Goal: Task Accomplishment & Management: Manage account settings

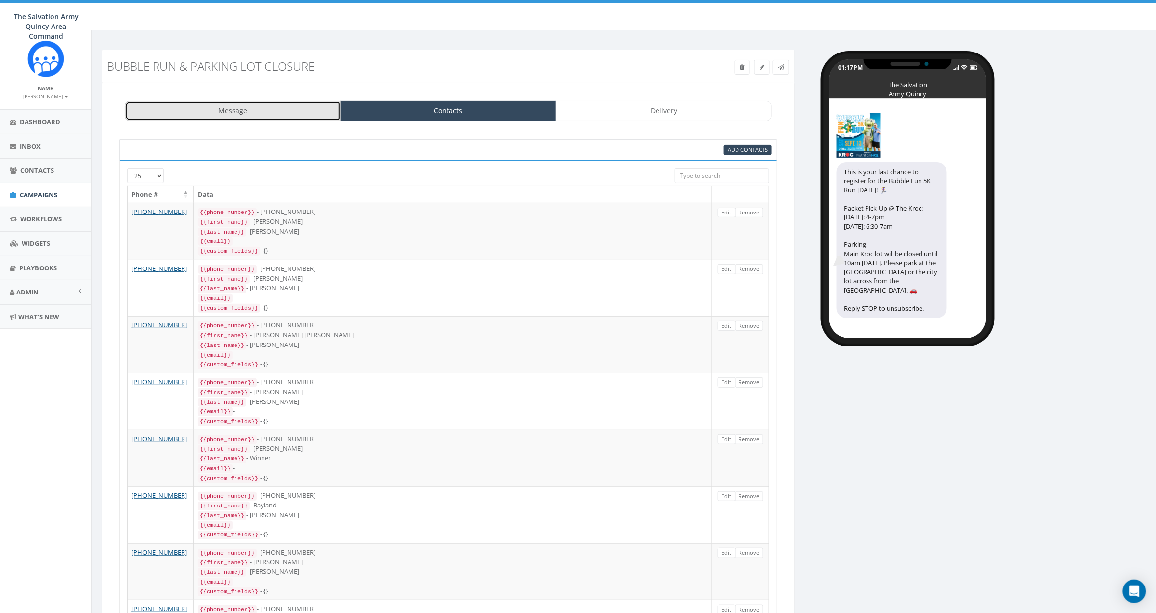
click at [260, 110] on link "Message" at bounding box center [233, 111] width 216 height 21
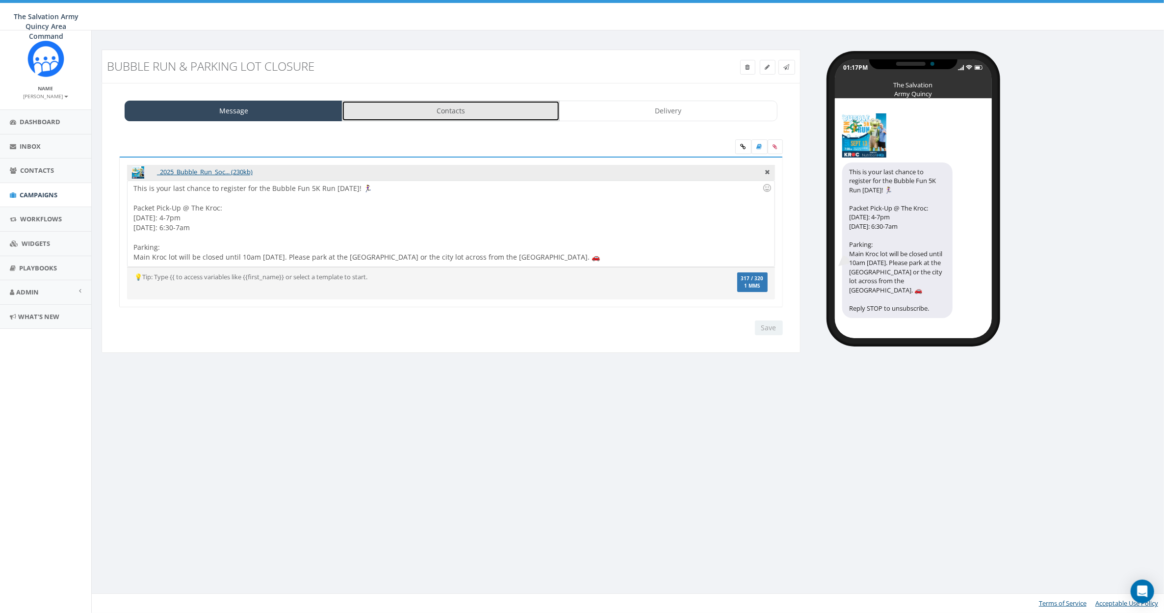
click at [437, 114] on link "Contacts" at bounding box center [451, 111] width 218 height 21
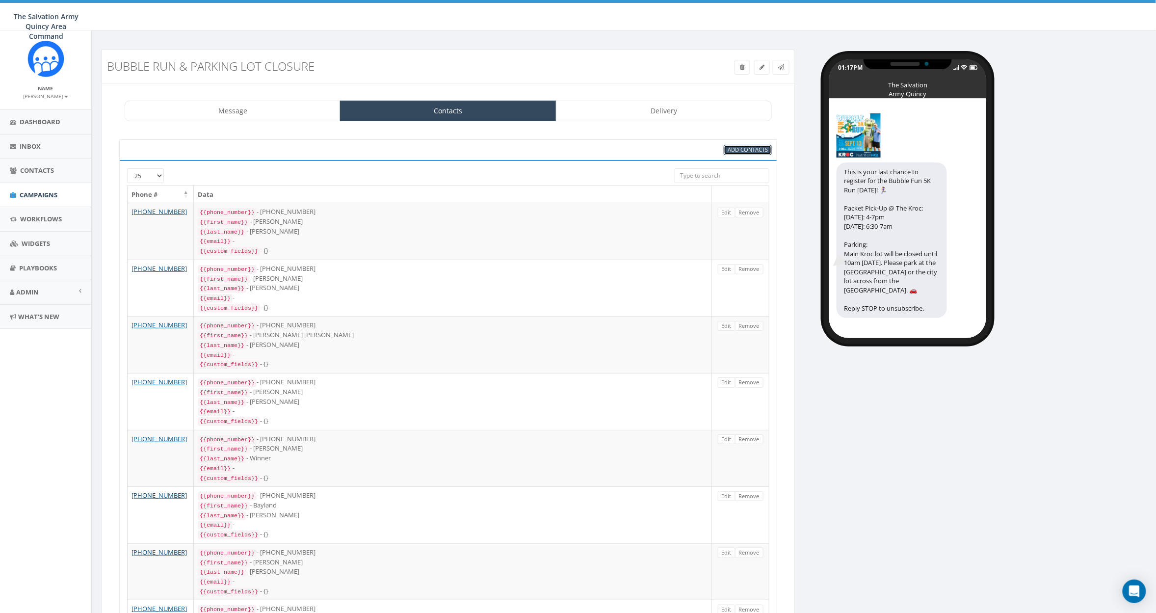
click at [740, 149] on span "Add Contacts" at bounding box center [748, 149] width 40 height 7
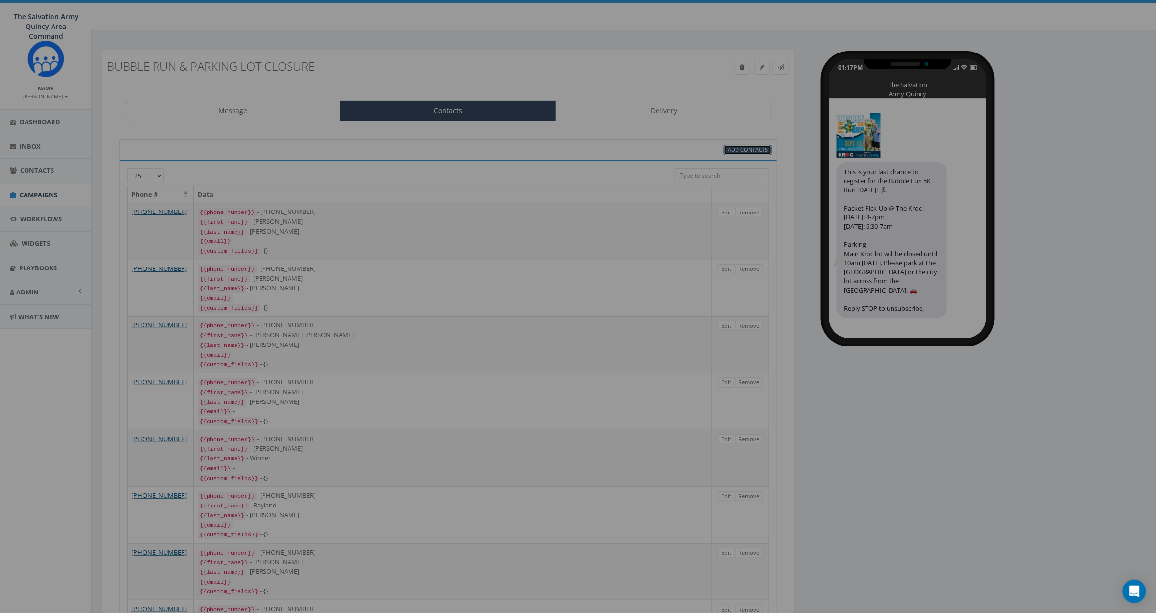
select select
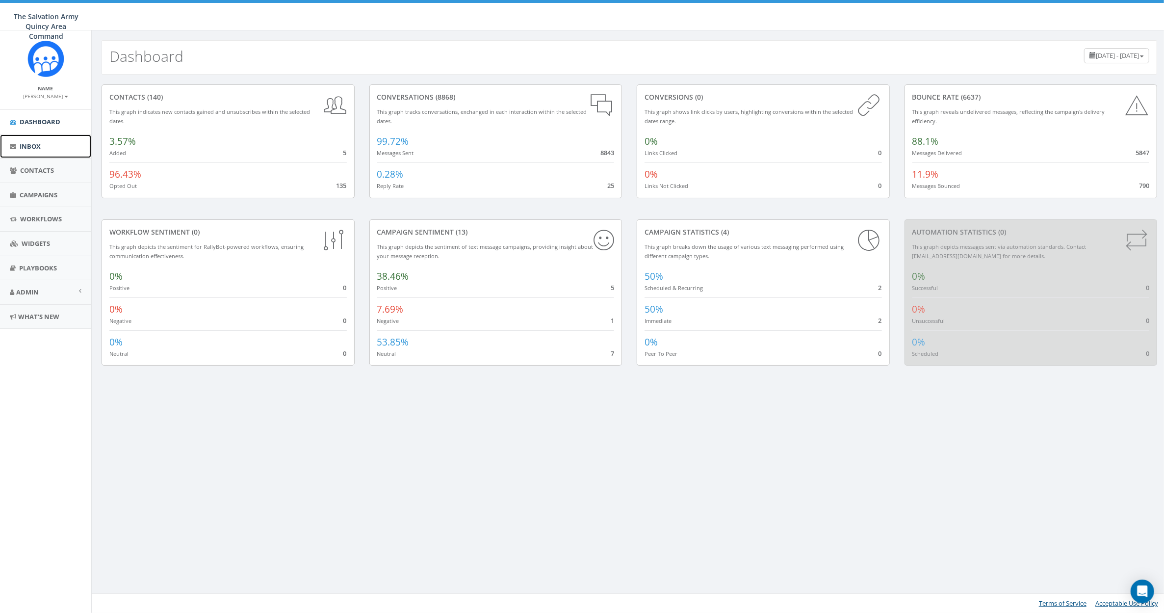
click at [51, 144] on link "Inbox" at bounding box center [45, 146] width 91 height 24
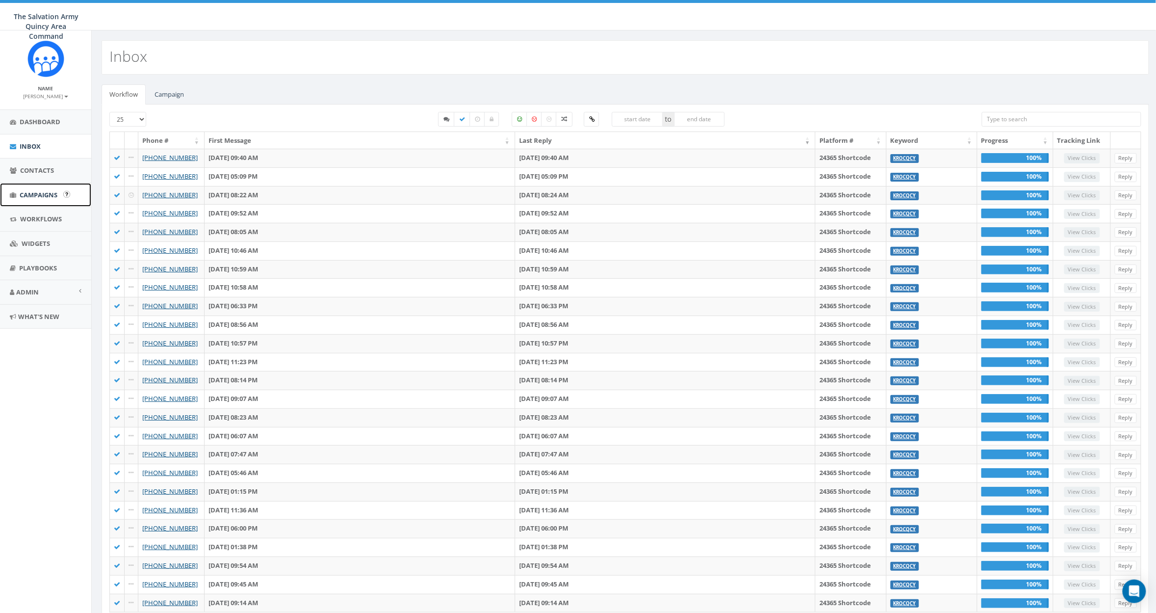
click at [42, 190] on span "Campaigns" at bounding box center [39, 194] width 38 height 9
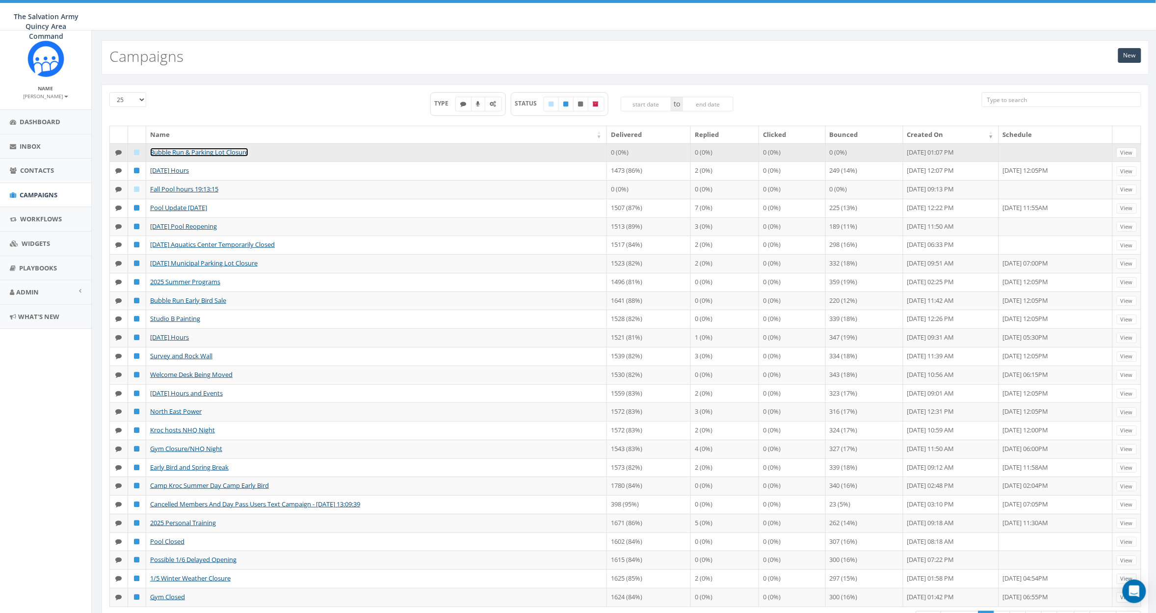
click at [211, 151] on link "Bubble Run & Parking Lot Closure" at bounding box center [199, 152] width 98 height 9
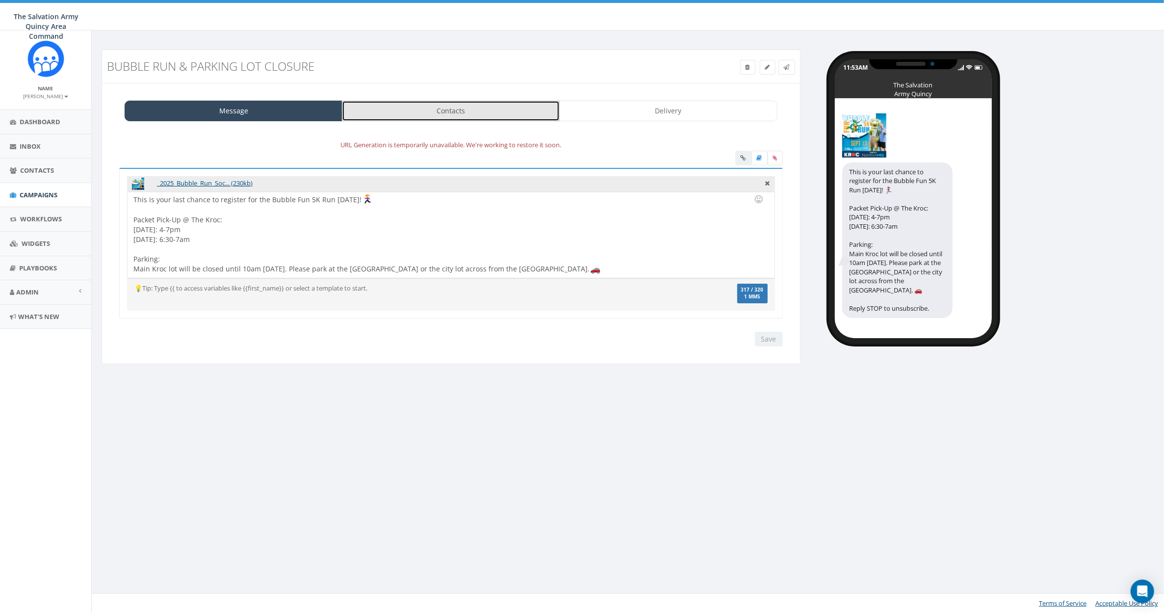
click at [432, 112] on link "Contacts" at bounding box center [451, 111] width 218 height 21
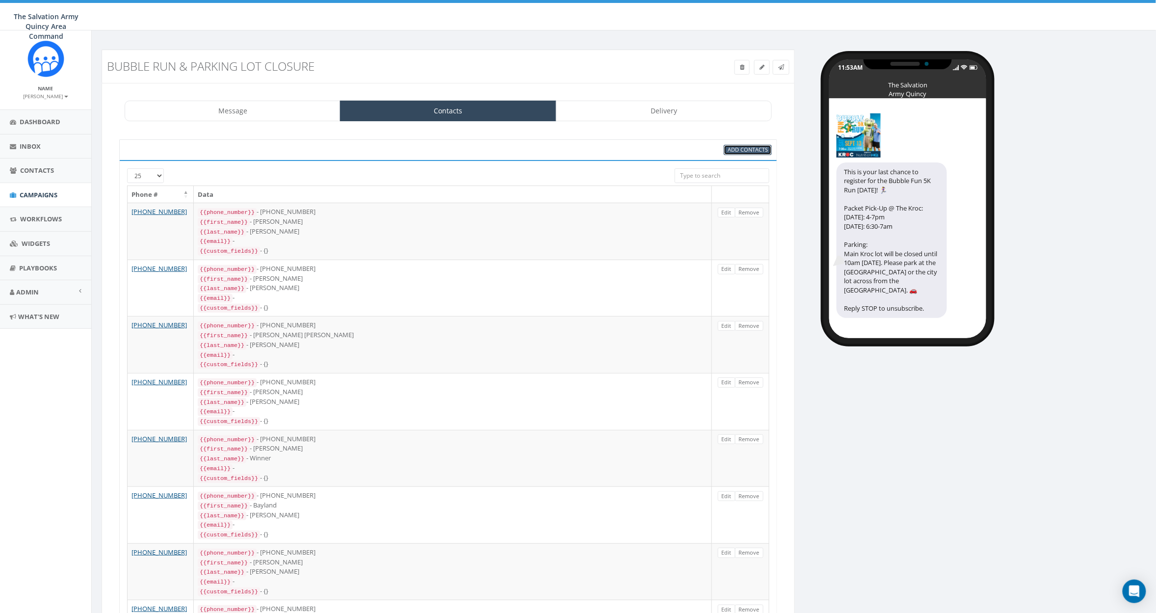
click at [749, 147] on span "Add Contacts" at bounding box center [748, 149] width 40 height 7
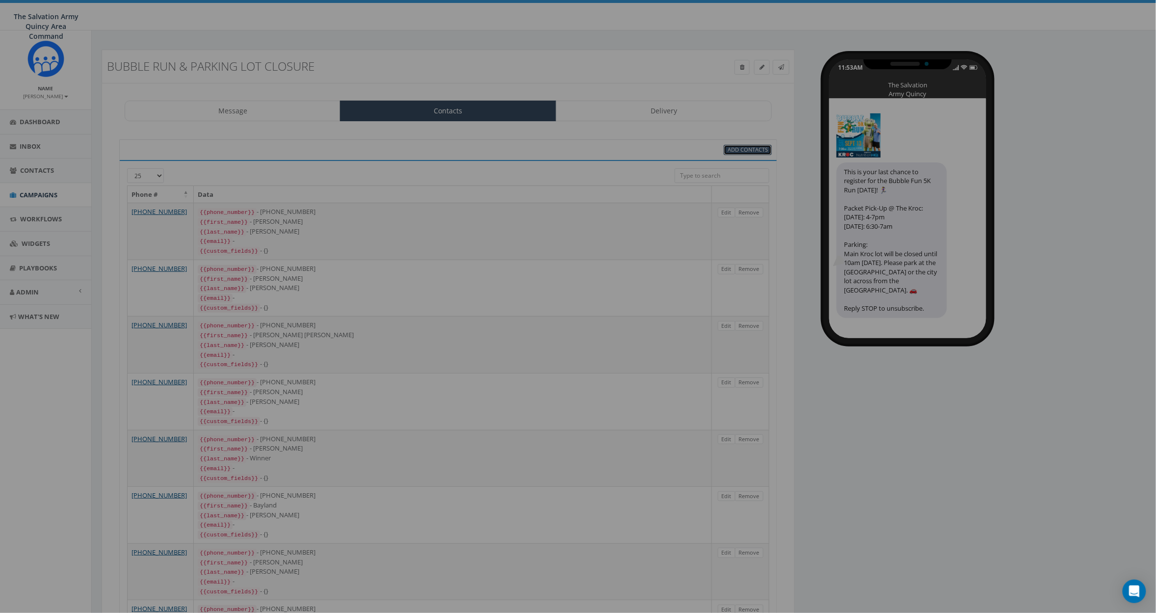
select select
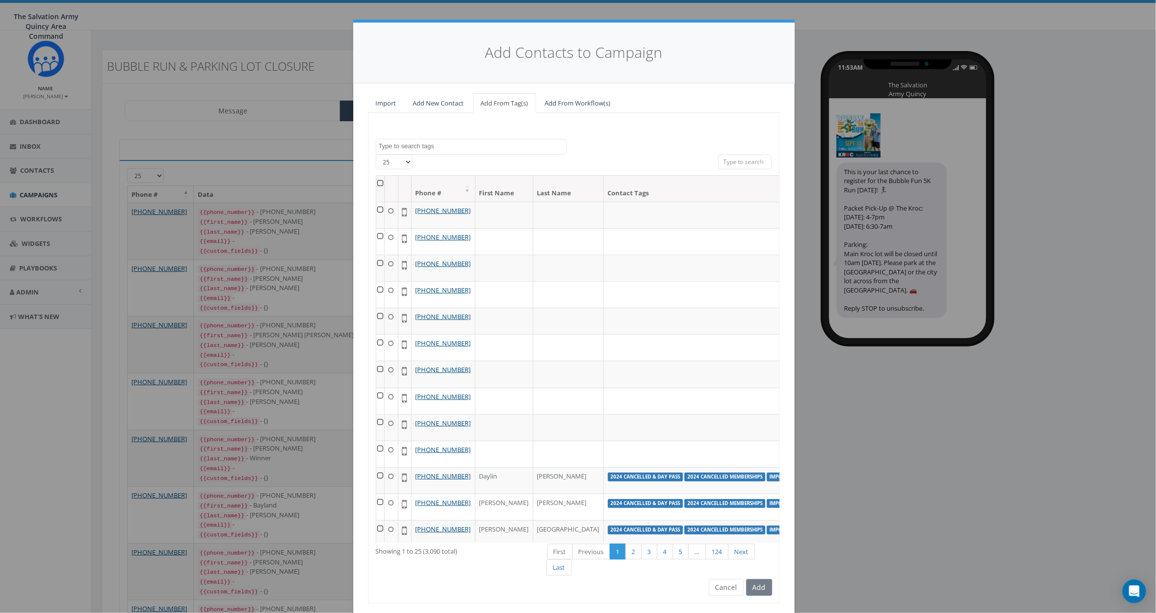
click at [418, 146] on textarea "Search" at bounding box center [472, 146] width 187 height 9
type textarea "kroc"
select select "KrocQcy"
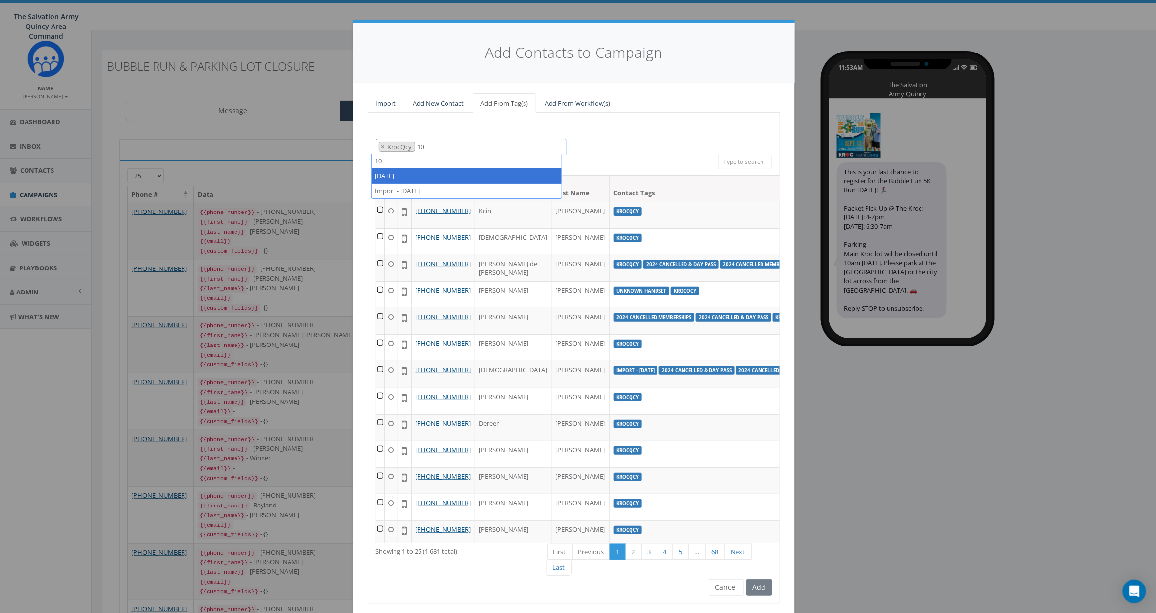
type textarea "10"
select select "2023/10/19"
type textarea "10"
click at [376, 183] on th at bounding box center [380, 189] width 8 height 26
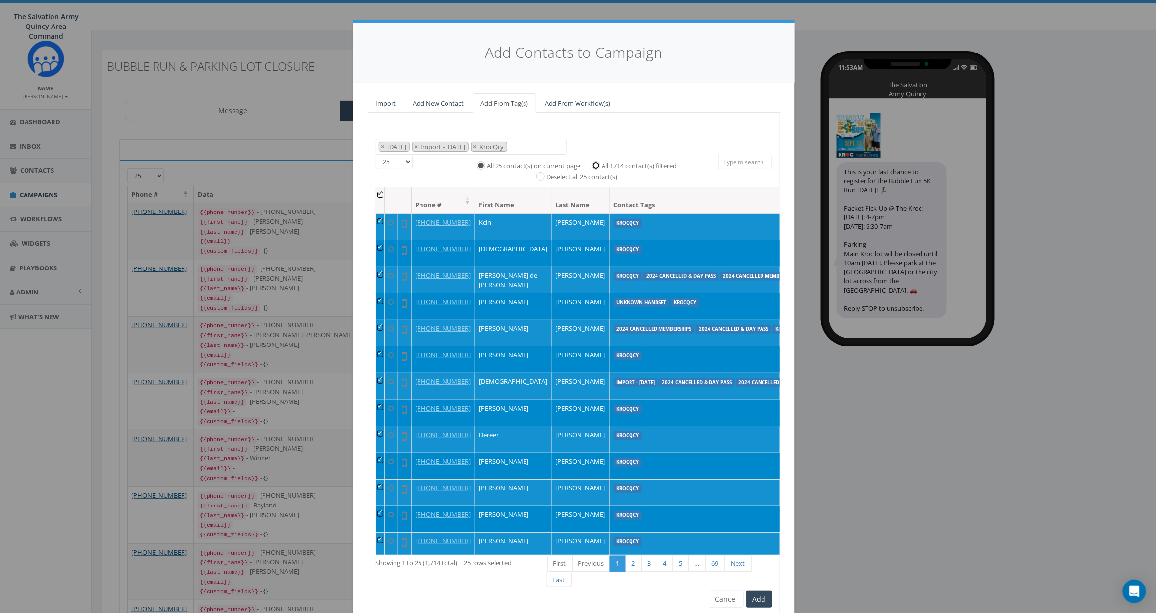
click at [595, 162] on input "All 1714 contact(s) filtered" at bounding box center [598, 164] width 6 height 6
radio input "true"
click at [754, 597] on button "Add" at bounding box center [759, 599] width 26 height 17
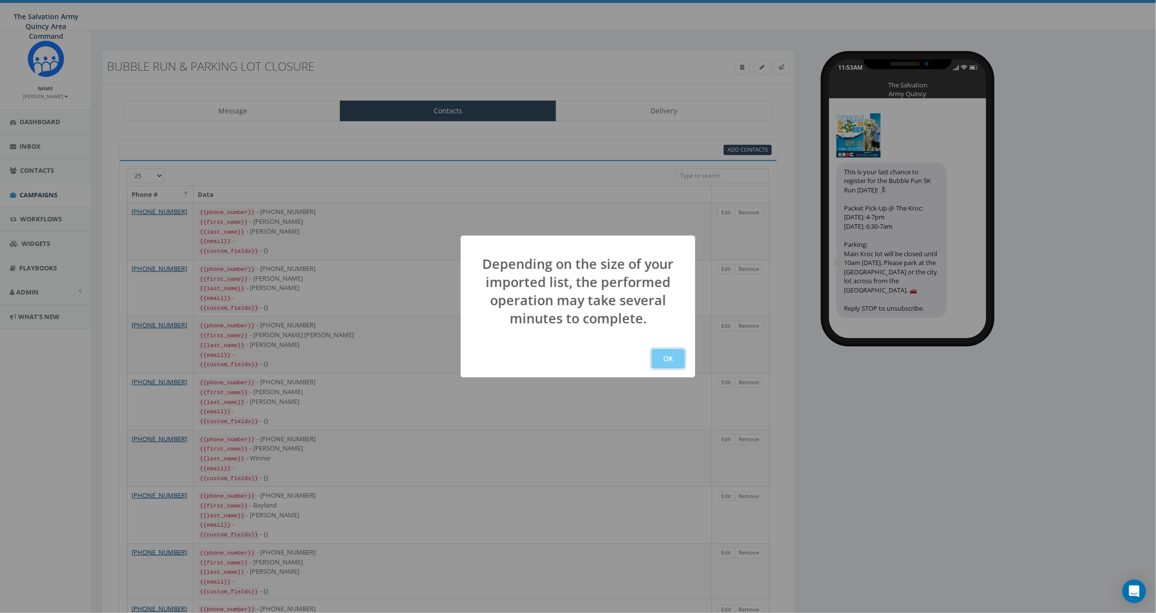
drag, startPoint x: 673, startPoint y: 361, endPoint x: 666, endPoint y: 368, distance: 9.7
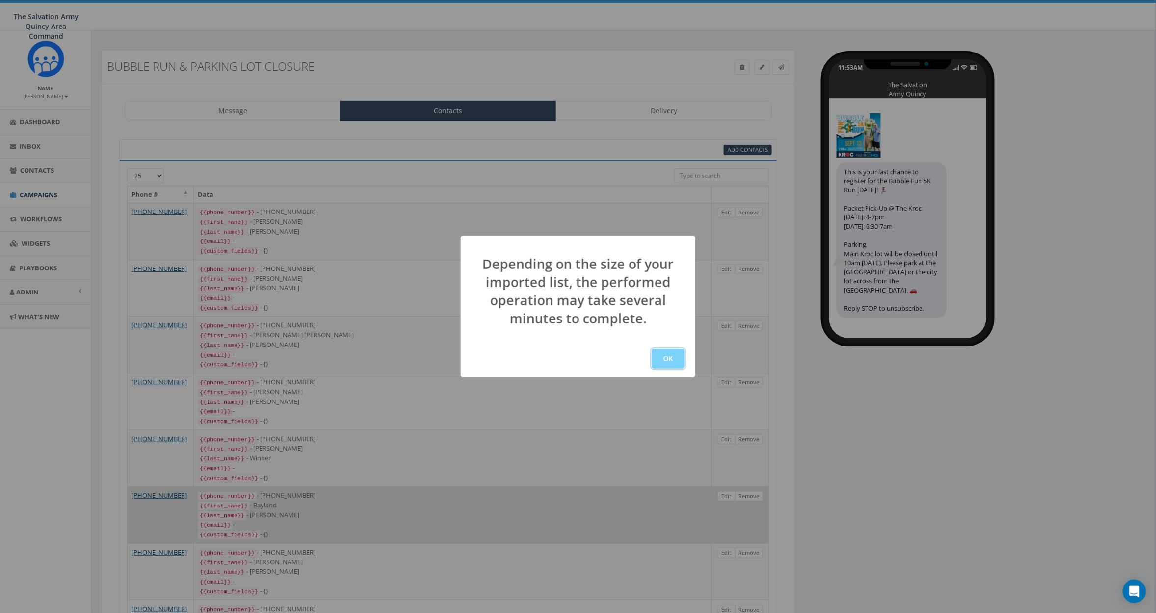
click at [672, 361] on button "OK" at bounding box center [668, 359] width 33 height 20
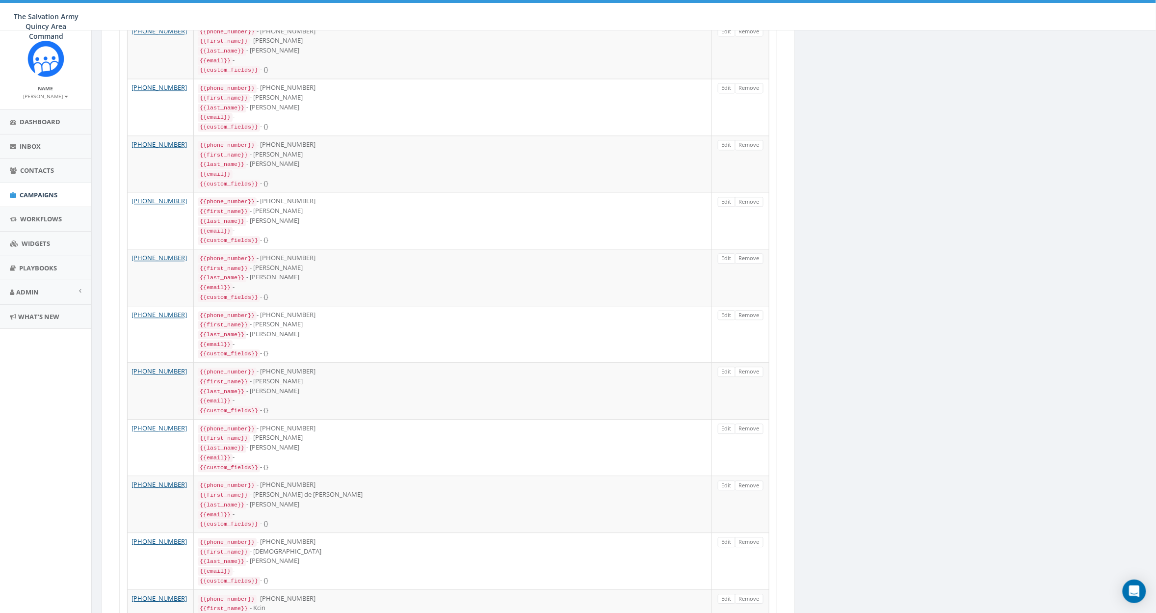
scroll to position [1013, 0]
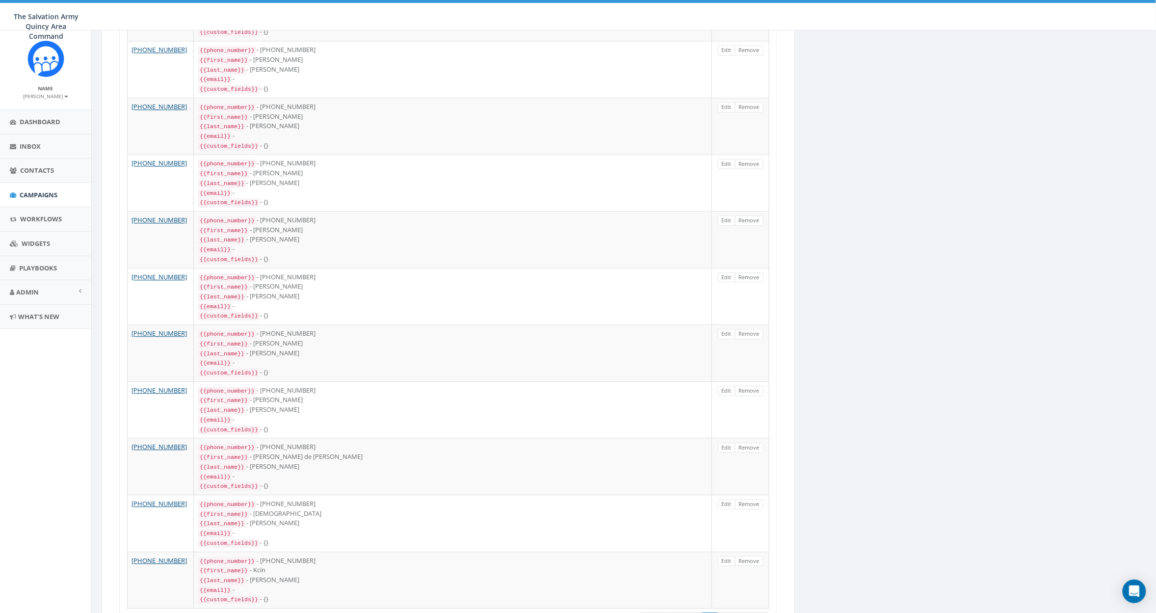
click at [759, 612] on link "Last" at bounding box center [756, 620] width 25 height 16
drag, startPoint x: 728, startPoint y: 542, endPoint x: 748, endPoint y: 554, distance: 23.6
click at [728, 612] on link "Next" at bounding box center [731, 620] width 27 height 16
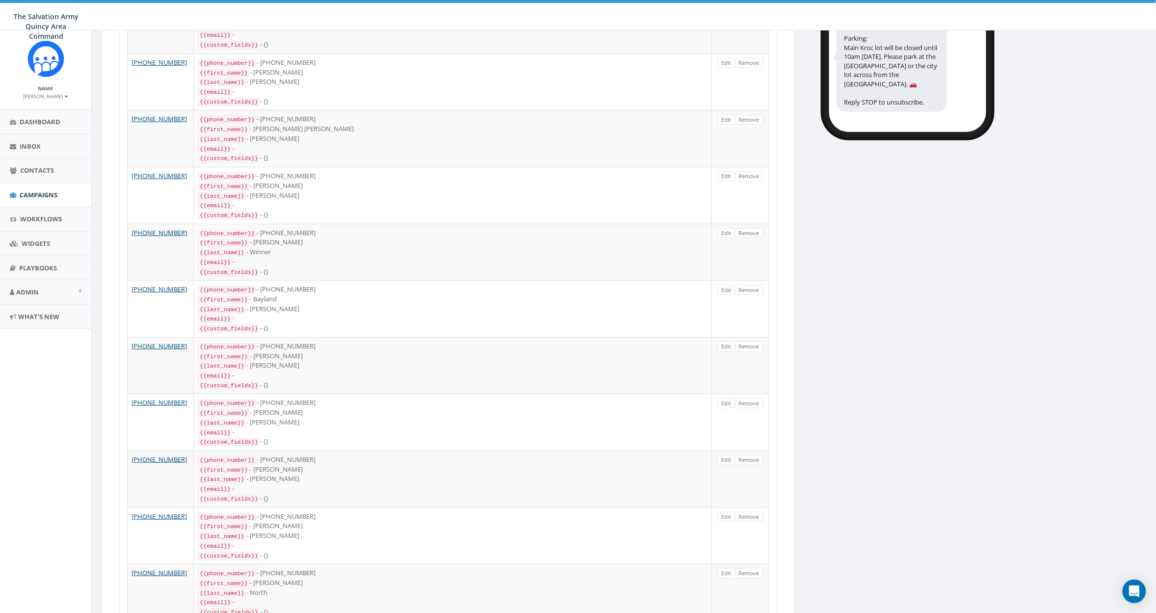
scroll to position [0, 0]
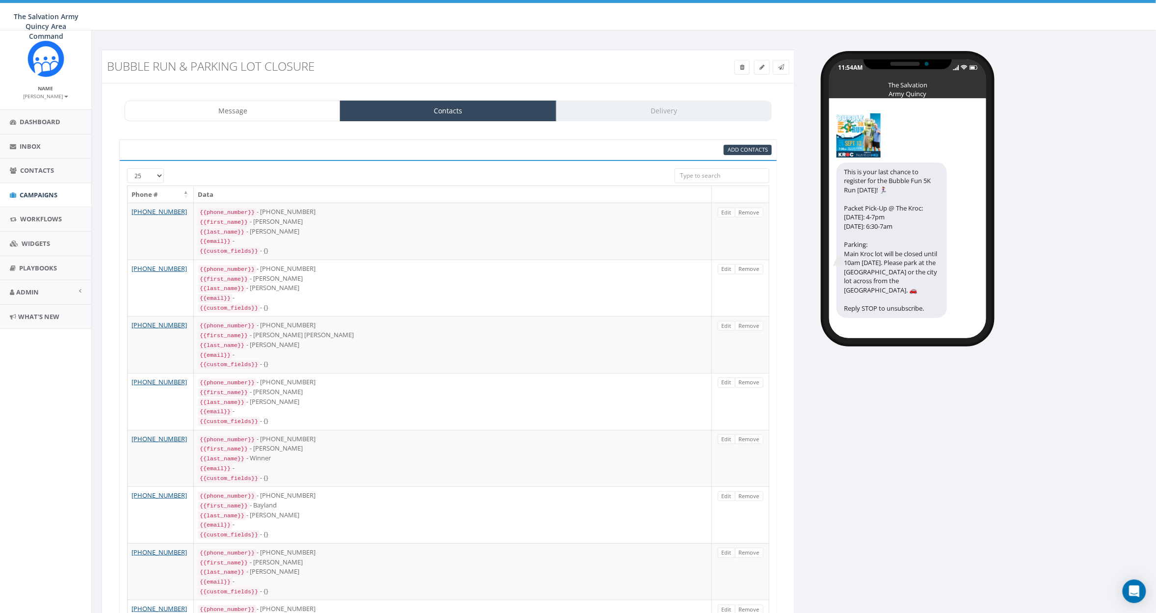
click at [611, 111] on div "Message Contacts Delivery" at bounding box center [448, 111] width 647 height 21
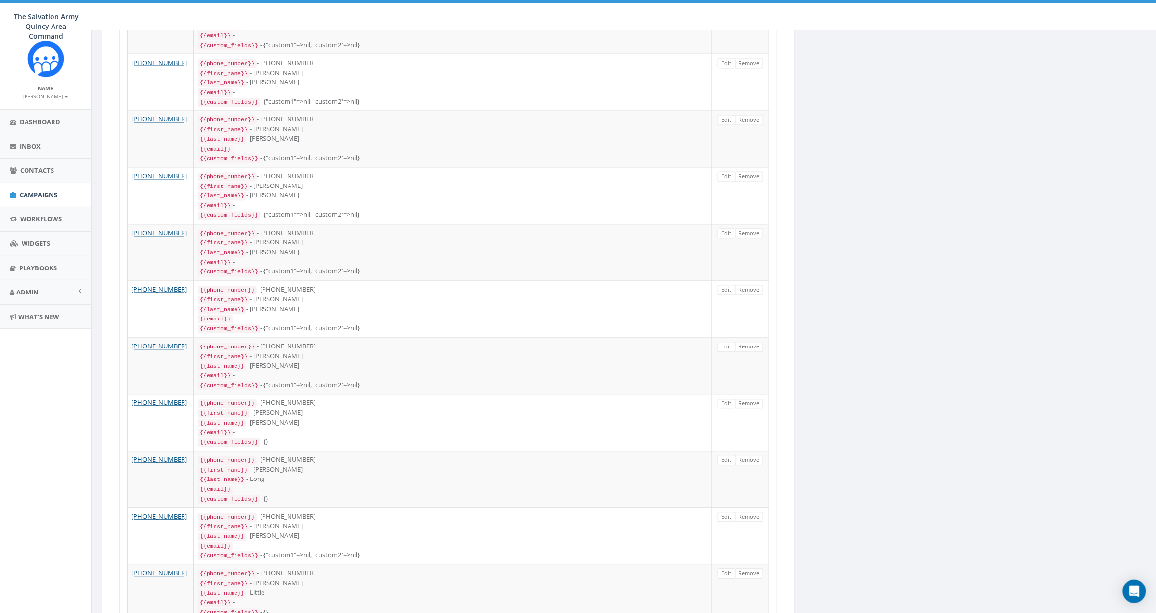
scroll to position [503, 0]
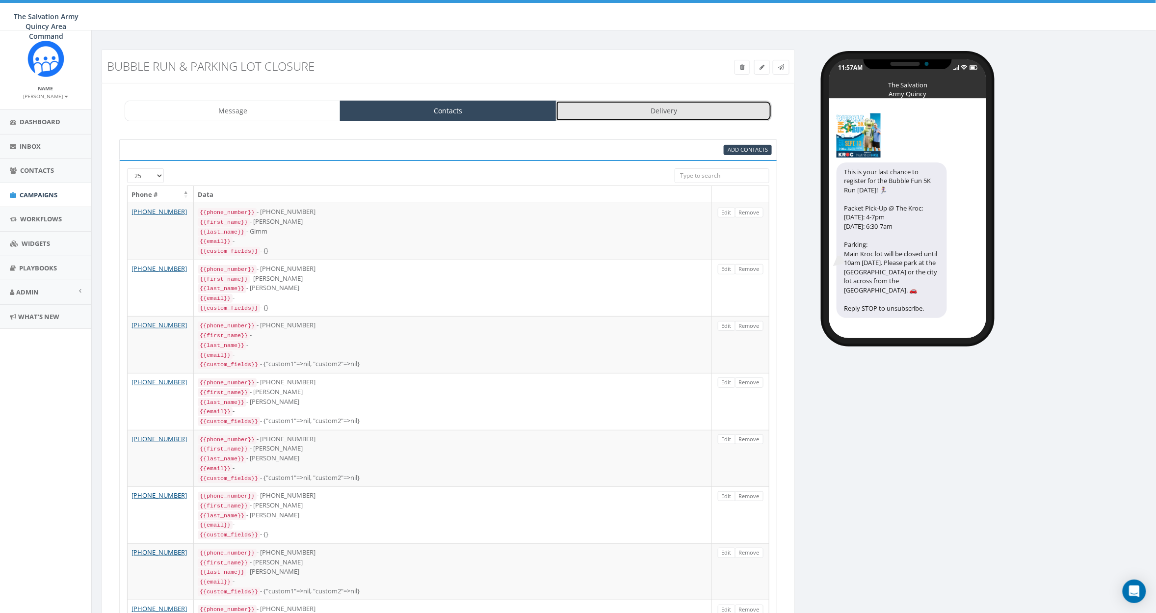
click at [672, 112] on link "Delivery" at bounding box center [664, 111] width 216 height 21
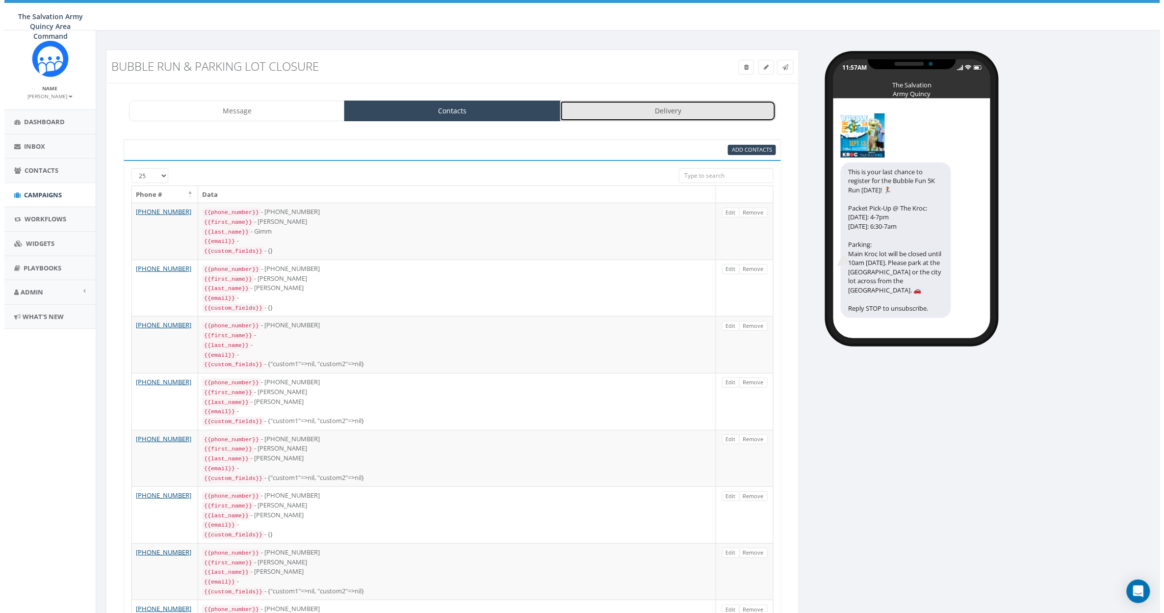
scroll to position [0, 0]
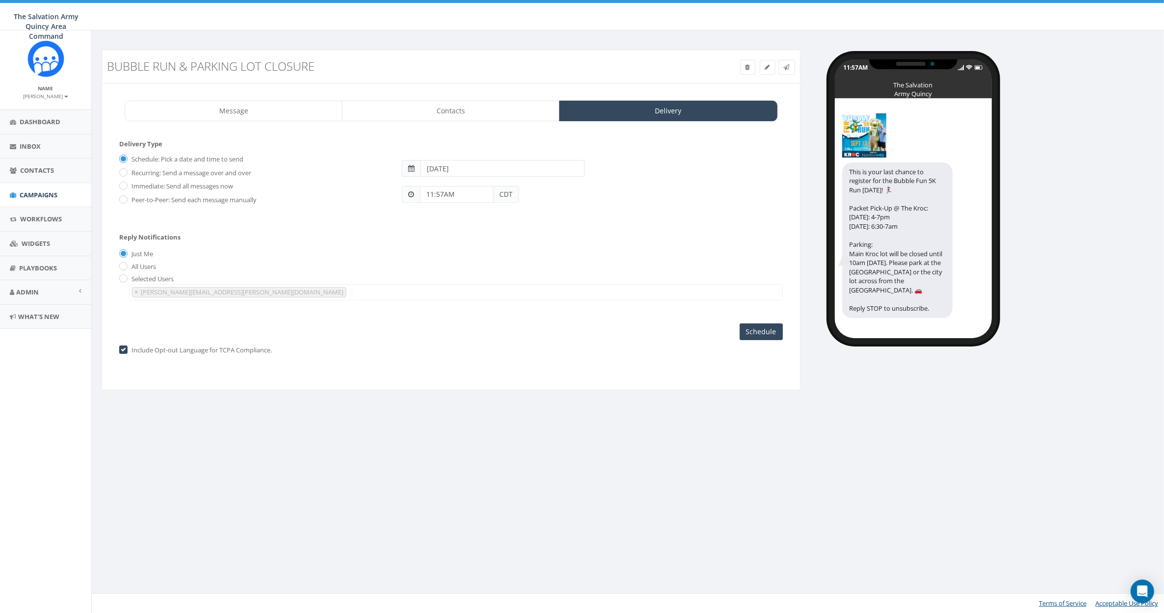
click at [450, 165] on input "[DATE]" at bounding box center [503, 168] width 164 height 17
click at [502, 232] on td "12" at bounding box center [504, 230] width 15 height 15
click at [491, 232] on td "11" at bounding box center [489, 230] width 15 height 15
type input "[DATE]"
click at [490, 230] on td "11" at bounding box center [489, 230] width 15 height 15
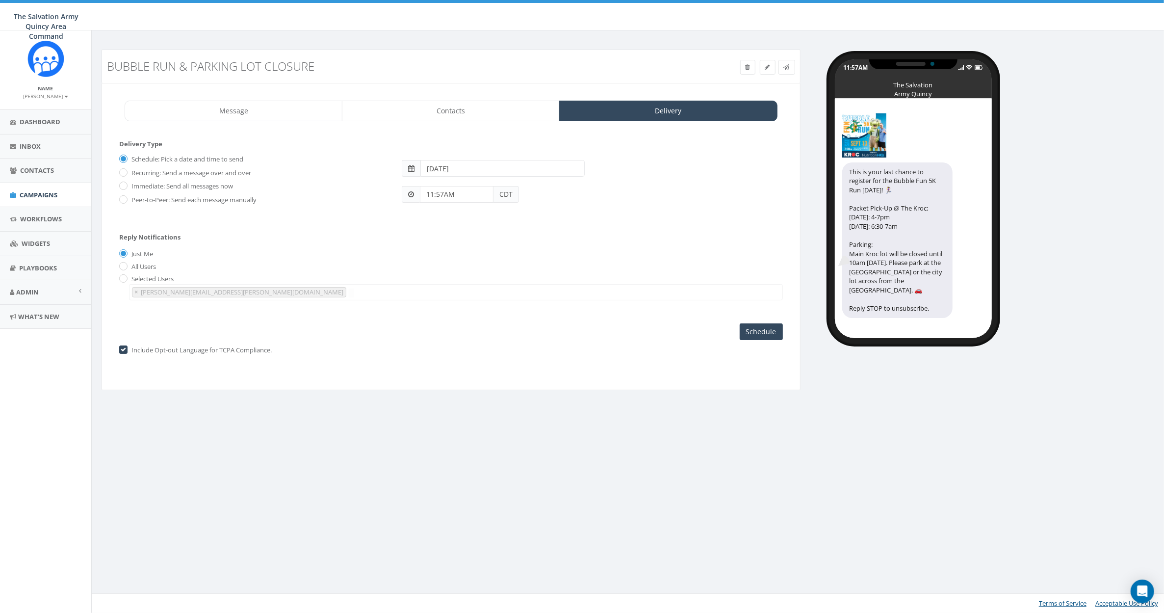
click at [597, 228] on div "Reply Notifications Just Me All Users Selected Users [PERSON_NAME][EMAIL_ADDRES…" at bounding box center [451, 264] width 664 height 81
click at [448, 194] on input "11:57AM" at bounding box center [457, 194] width 74 height 17
click at [603, 243] on div "Reply Notifications Just Me All Users Selected Users [PERSON_NAME][EMAIL_ADDRES…" at bounding box center [451, 264] width 664 height 81
click at [222, 109] on link "Message" at bounding box center [234, 111] width 218 height 21
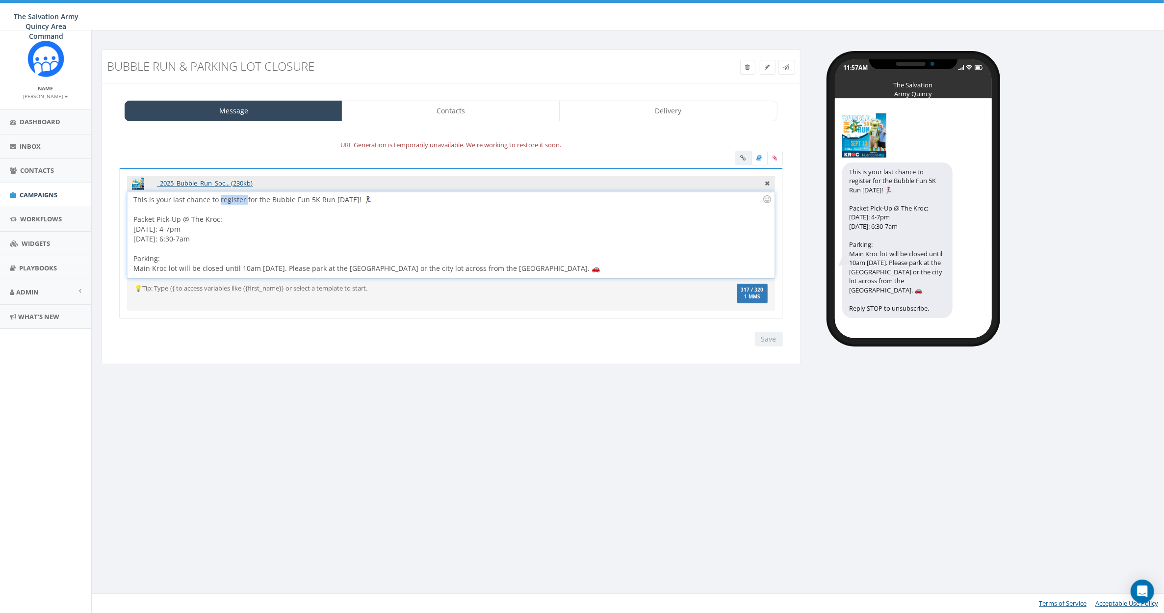
drag, startPoint x: 242, startPoint y: 198, endPoint x: 217, endPoint y: 199, distance: 25.5
click at [217, 199] on div "This is your last chance to register for the Bubble Fun 5K Run THIS Saturday! 🏃…" at bounding box center [451, 235] width 647 height 86
click at [777, 157] on icon at bounding box center [775, 158] width 4 height 6
click at [0, 0] on input "file" at bounding box center [0, 0] width 0 height 0
click at [744, 157] on div at bounding box center [760, 159] width 48 height 17
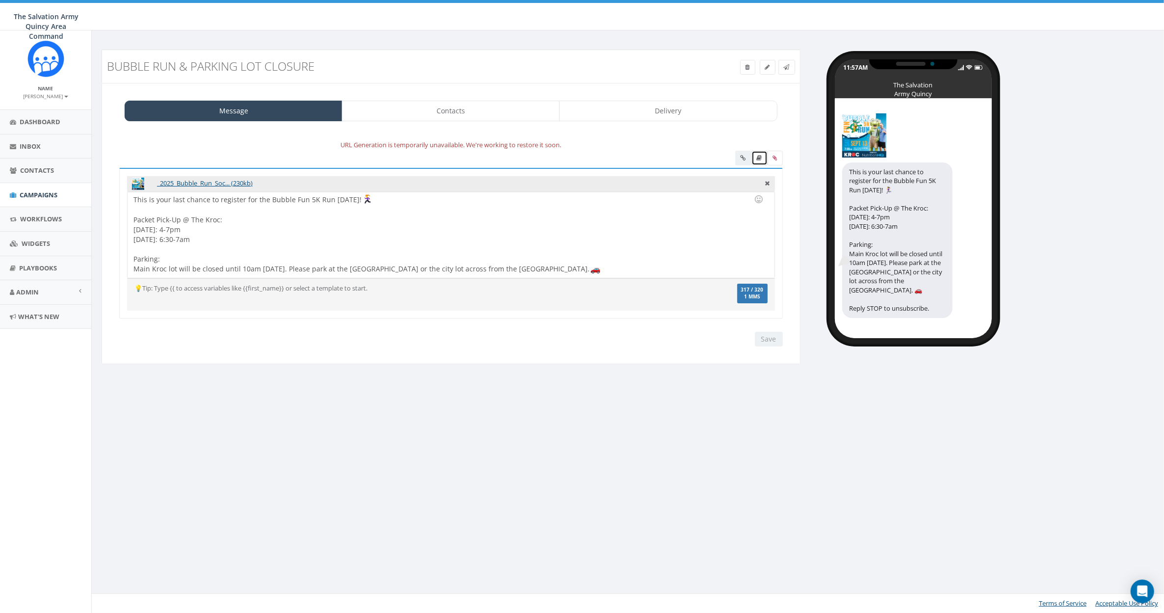
click at [760, 157] on icon at bounding box center [759, 158] width 5 height 6
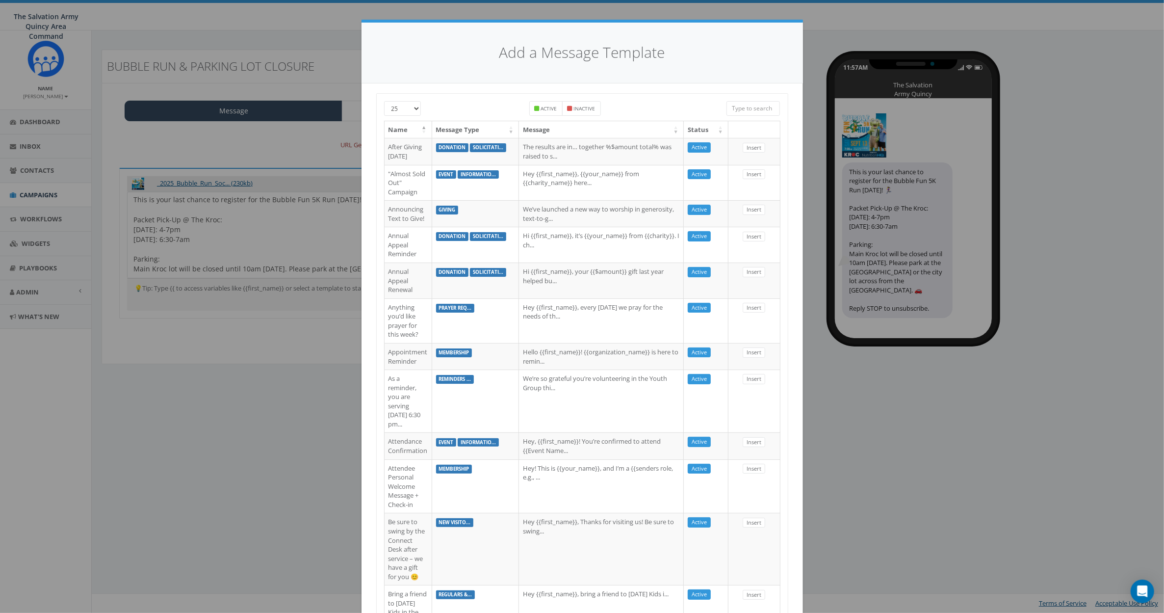
click at [343, 53] on div "Add a Message Template 25 50 100 Active Inactive Name Message Type Message Stat…" at bounding box center [582, 306] width 1164 height 613
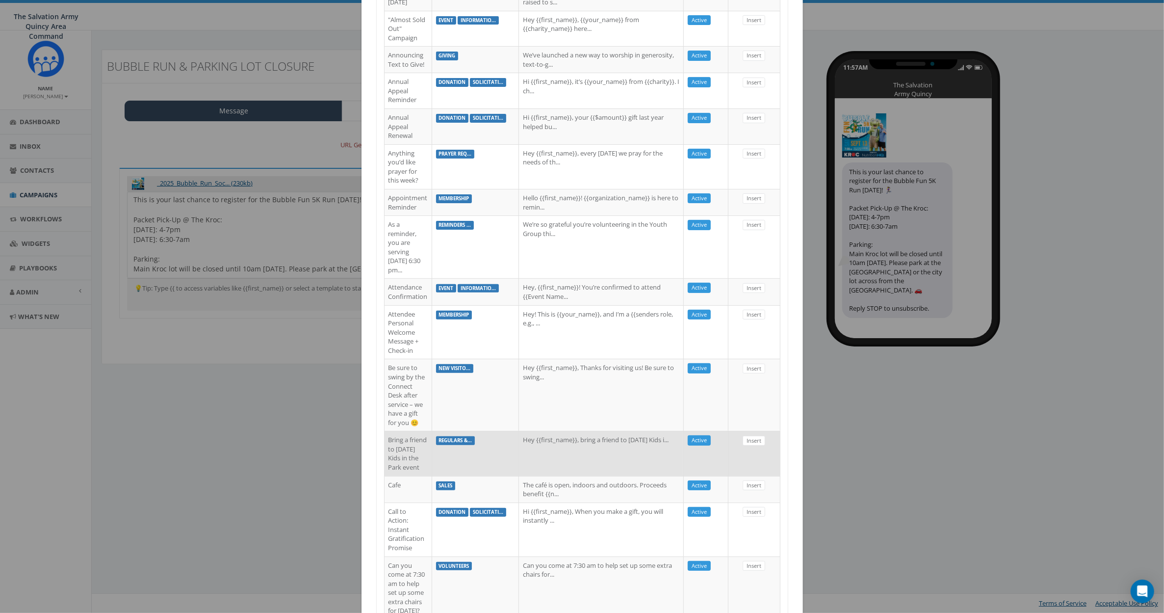
scroll to position [591, 0]
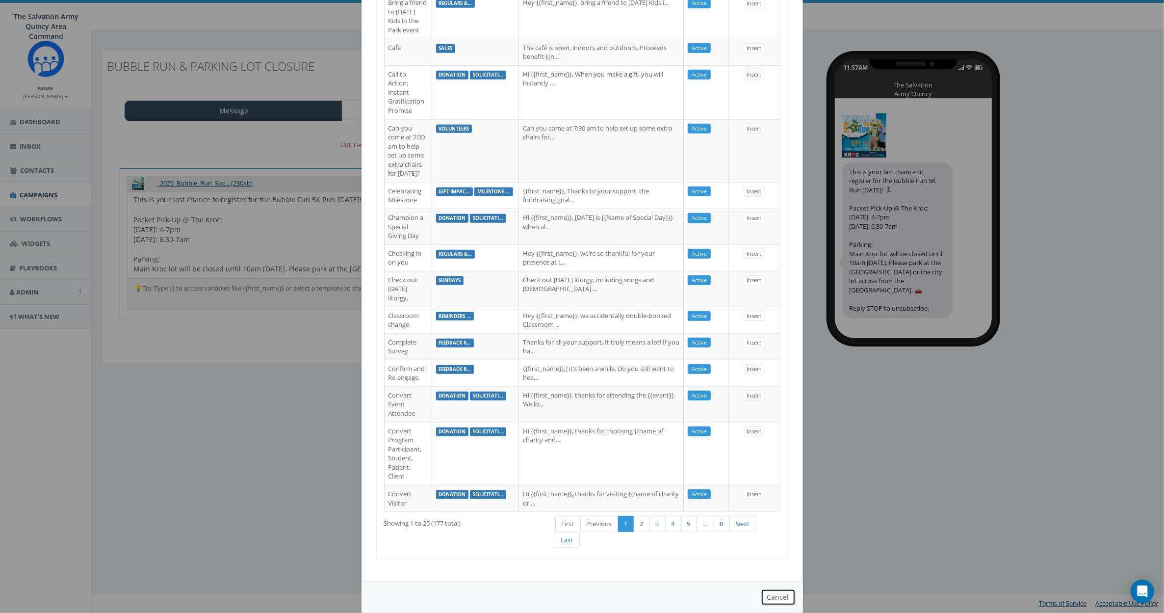
click at [776, 589] on button "Cancel" at bounding box center [778, 597] width 35 height 17
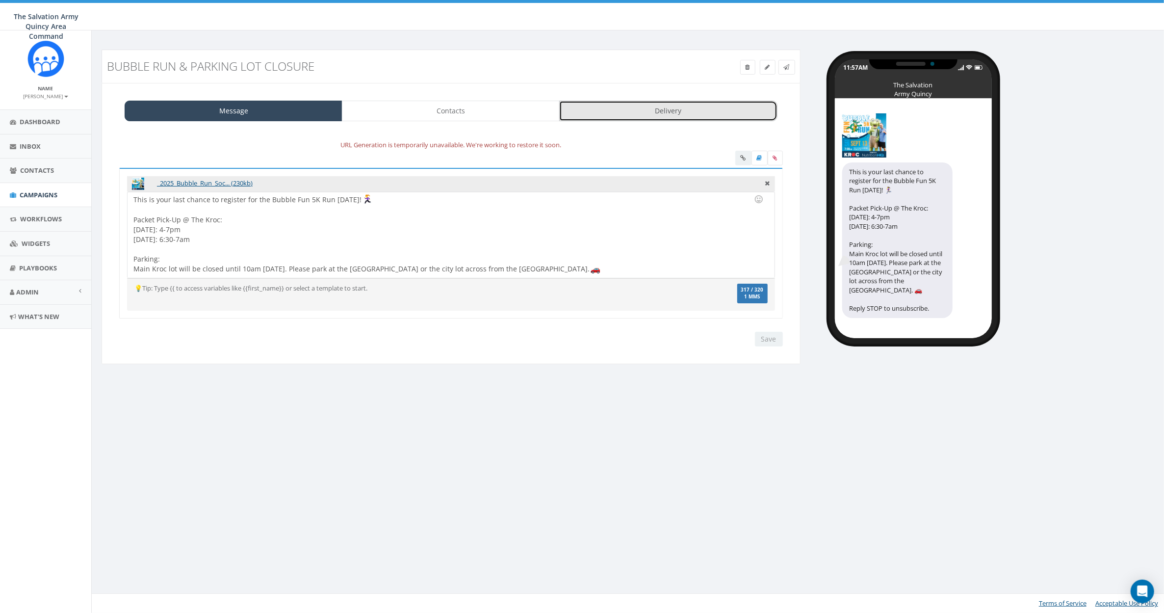
click at [673, 113] on link "Delivery" at bounding box center [668, 111] width 218 height 21
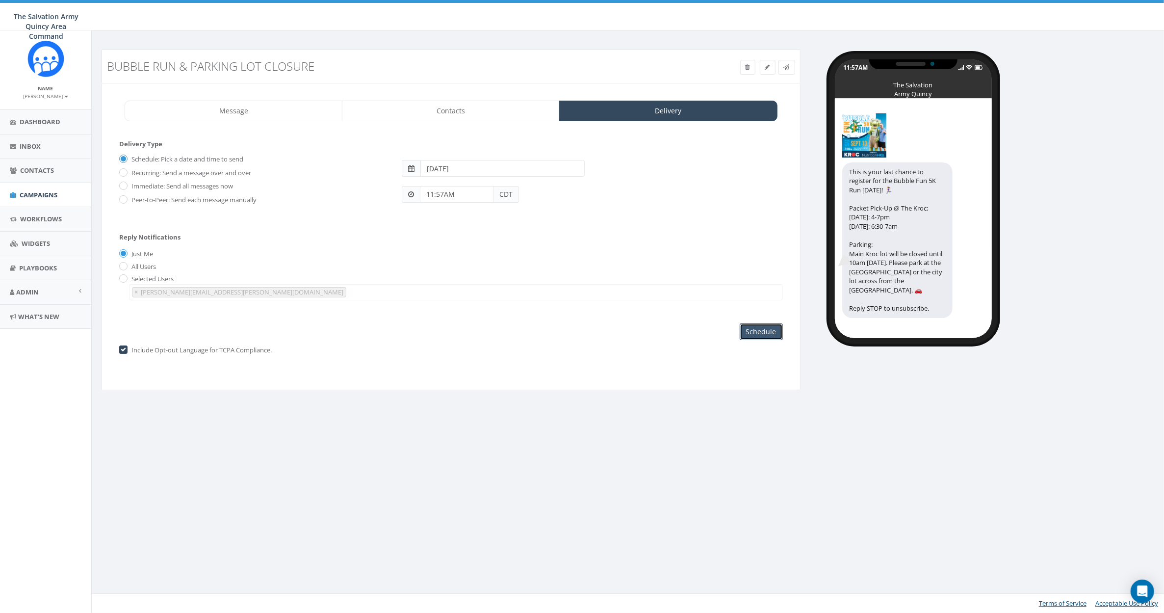
click at [761, 331] on input "Schedule" at bounding box center [761, 331] width 43 height 17
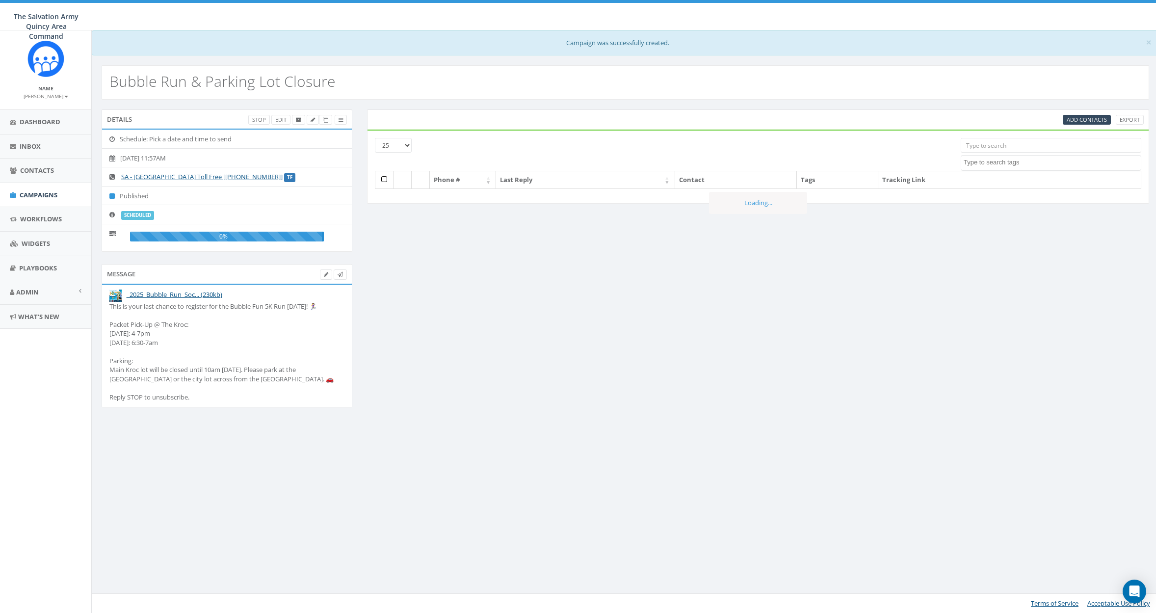
select select
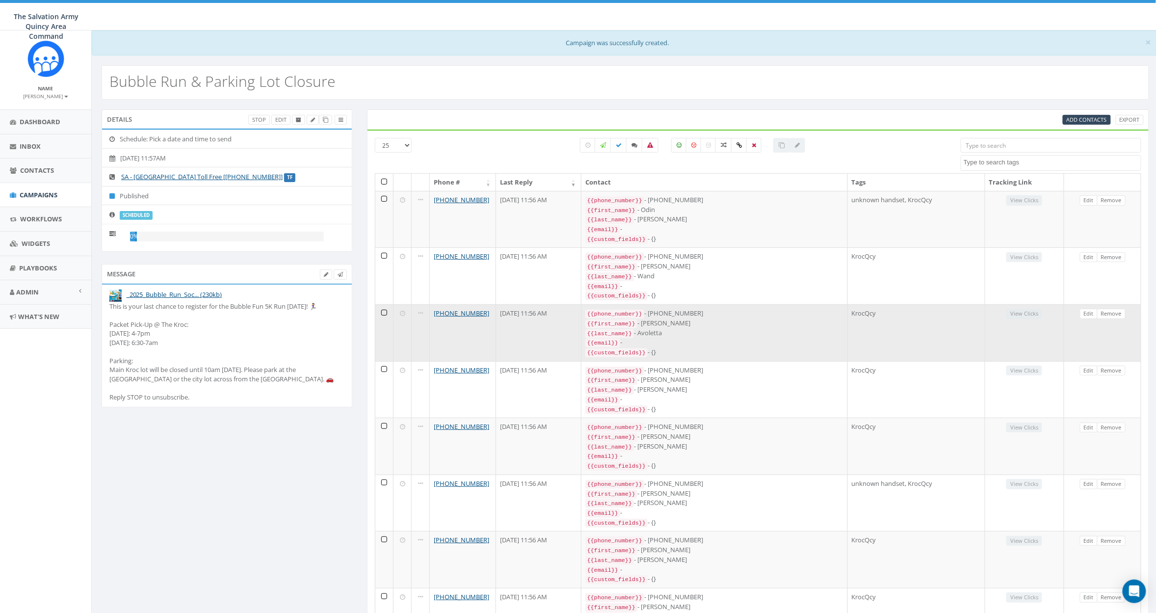
scroll to position [84, 0]
